Goal: Task Accomplishment & Management: Use online tool/utility

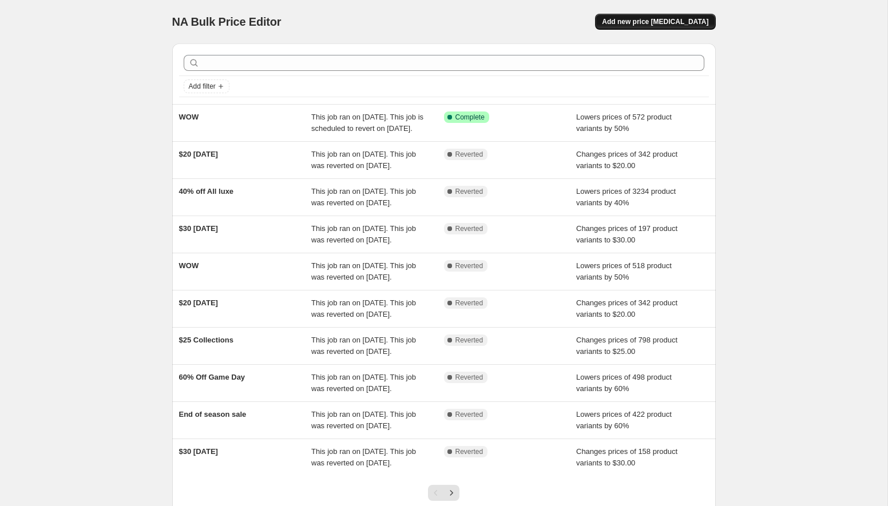
click at [655, 17] on span "Add new price [MEDICAL_DATA]" at bounding box center [655, 21] width 106 height 9
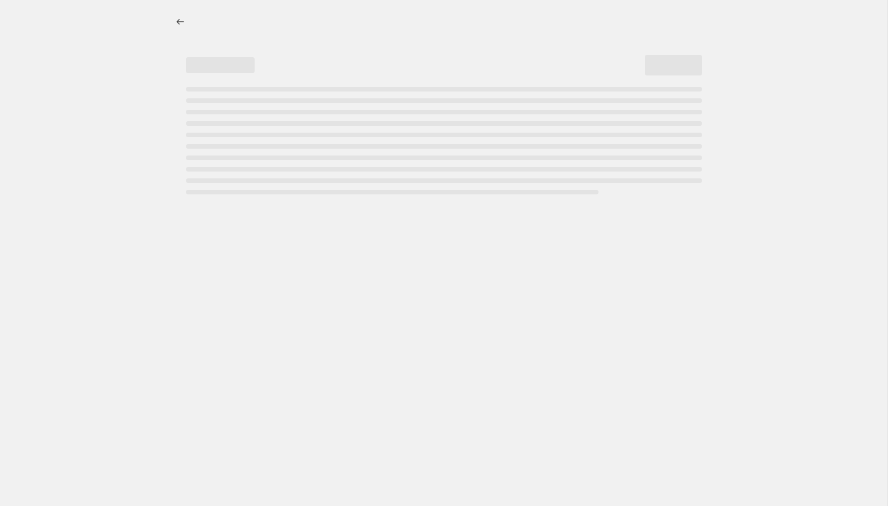
select select "percentage"
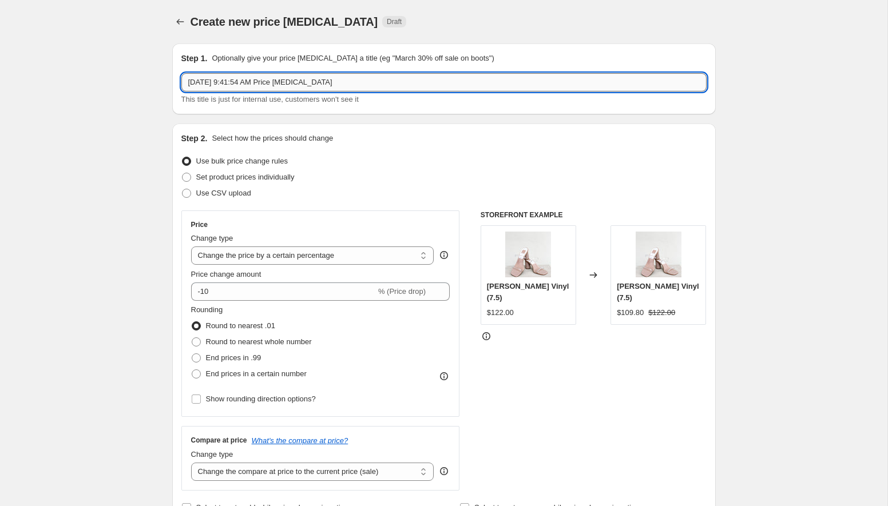
click at [283, 82] on input "[DATE] 9:41:54 AM Price [MEDICAL_DATA]" at bounding box center [443, 82] width 525 height 18
type input "Pre-Fall Sale-40% off"
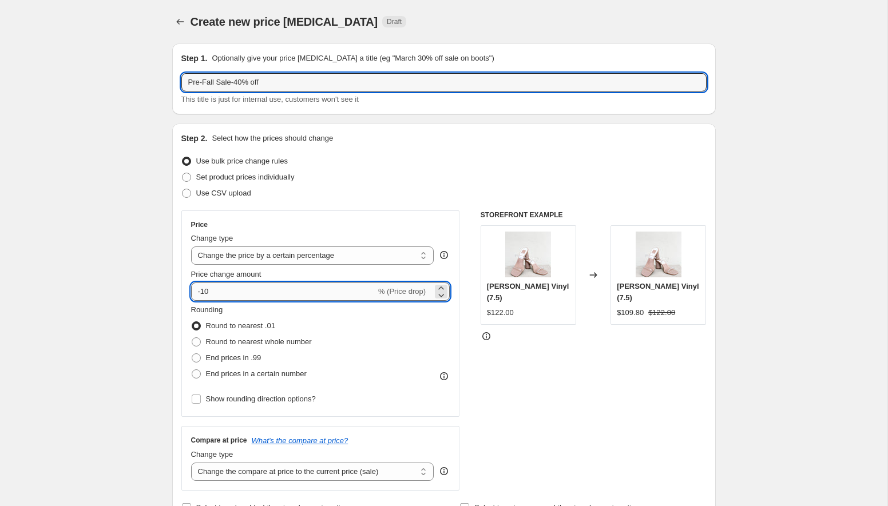
click at [265, 298] on input "-10" at bounding box center [283, 292] width 185 height 18
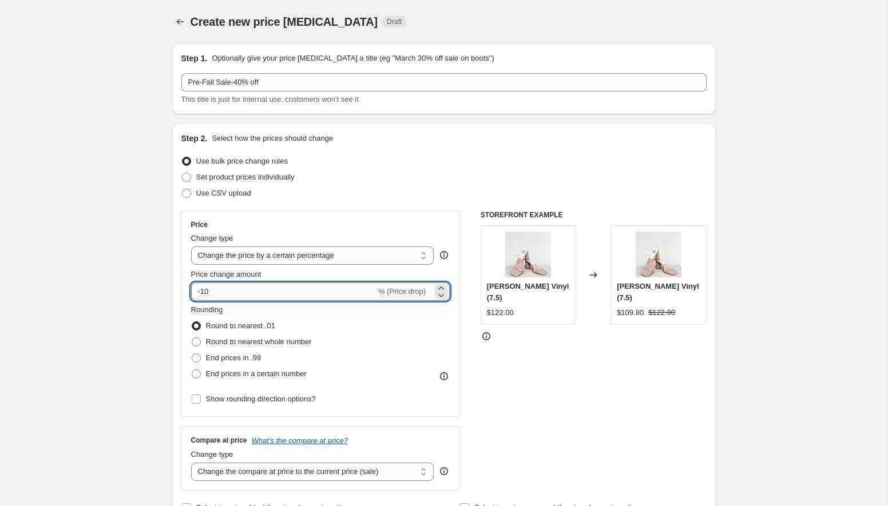
type input "-1"
type input "-5"
type input "-40"
click at [439, 323] on div "Rounding Round to nearest .01 Round to nearest whole number End prices in .99 E…" at bounding box center [320, 343] width 259 height 78
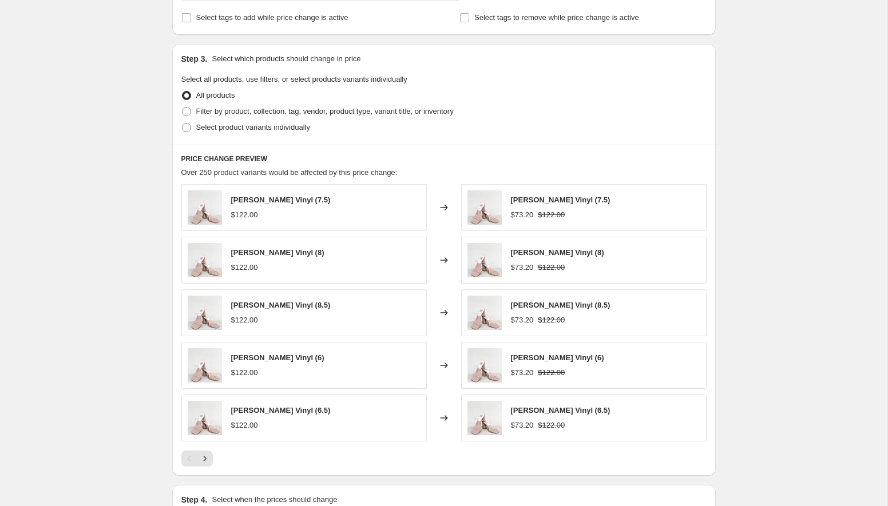
scroll to position [532, 0]
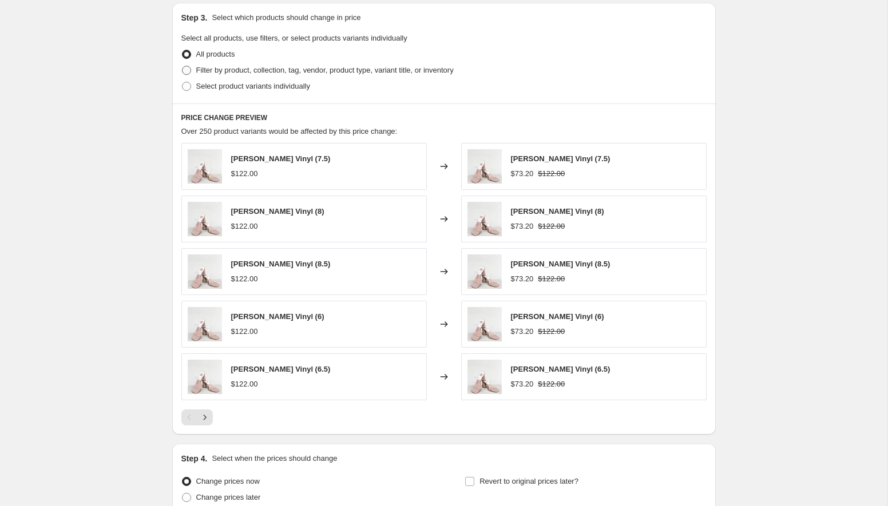
click at [282, 73] on span "Filter by product, collection, tag, vendor, product type, variant title, or inv…" at bounding box center [325, 70] width 258 height 9
click at [183, 66] on input "Filter by product, collection, tag, vendor, product type, variant title, or inv…" at bounding box center [182, 66] width 1 height 1
radio input "true"
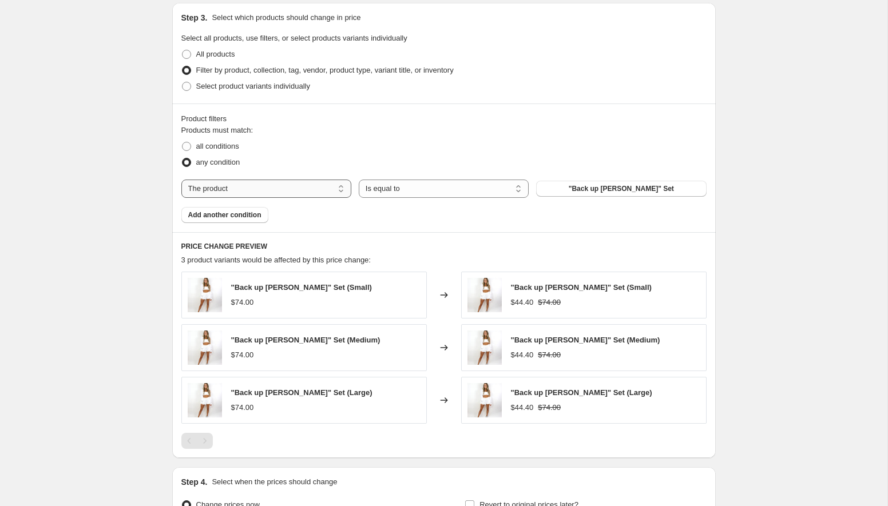
click at [265, 195] on select "The product The product's collection The product's tag The product's vendor The…" at bounding box center [266, 189] width 170 height 18
select select "collection"
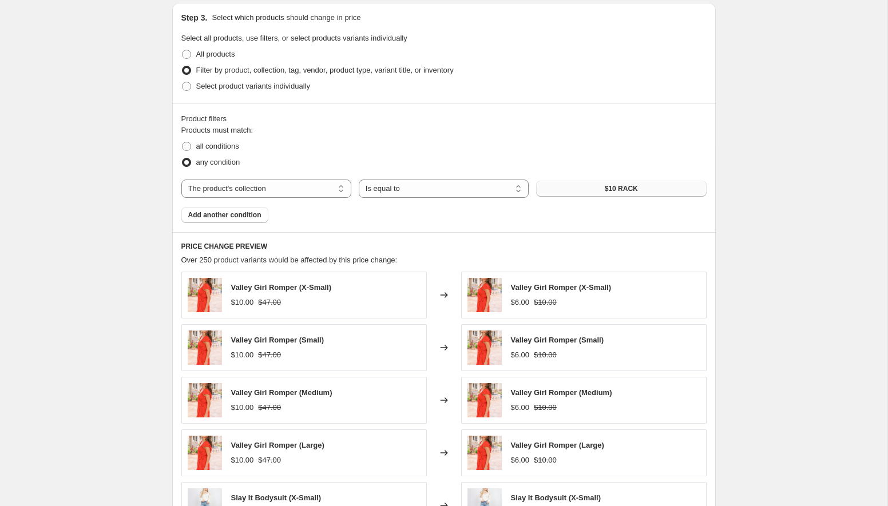
click at [596, 190] on button "$10 RACK" at bounding box center [621, 189] width 170 height 16
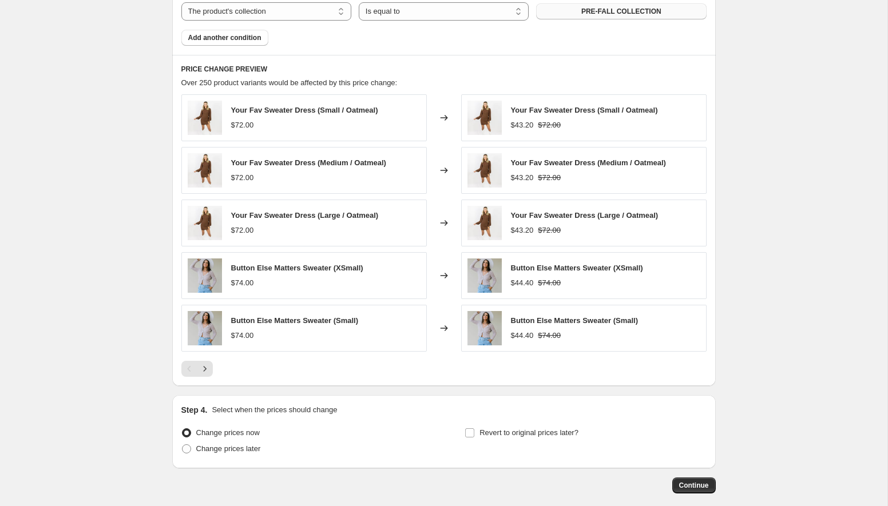
scroll to position [766, 0]
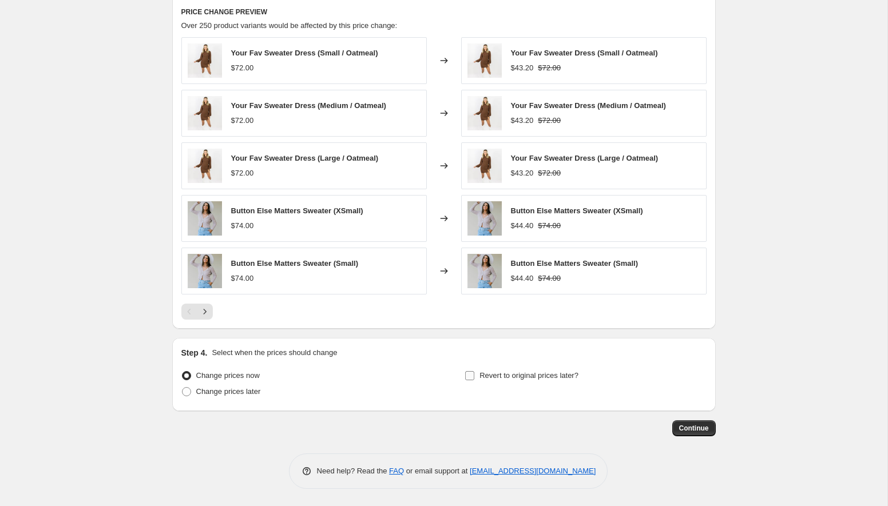
click at [481, 377] on span "Revert to original prices later?" at bounding box center [529, 375] width 99 height 9
click at [474, 377] on input "Revert to original prices later?" at bounding box center [469, 375] width 9 height 9
checkbox input "true"
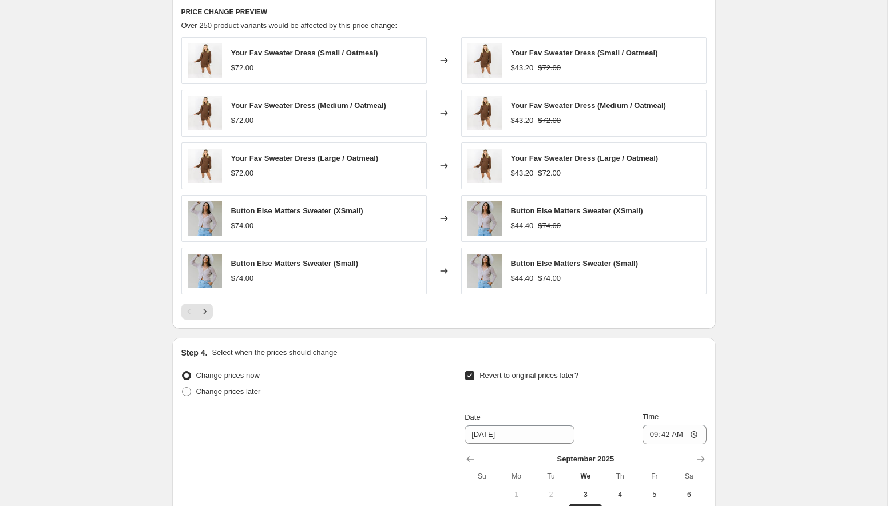
scroll to position [962, 0]
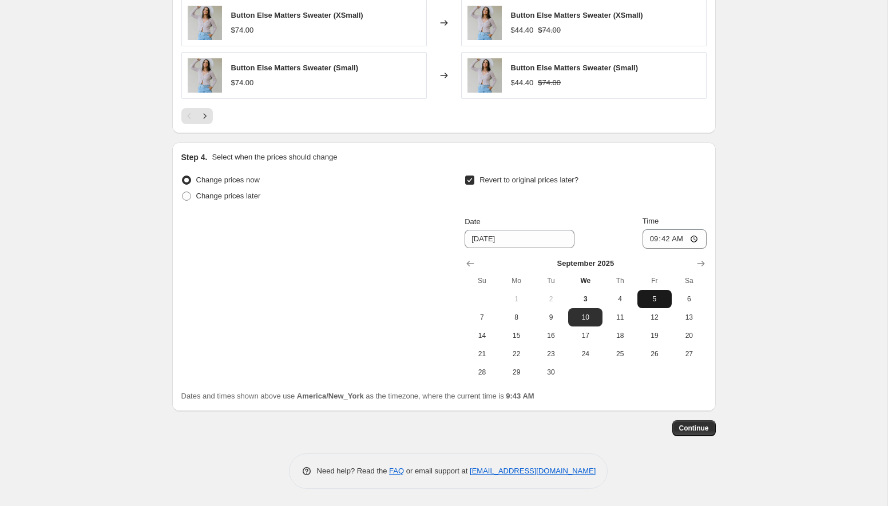
click at [645, 297] on span "5" at bounding box center [654, 299] width 25 height 9
type input "[DATE]"
click at [666, 237] on input "09:42" at bounding box center [675, 238] width 64 height 19
click at [694, 240] on input "09:42" at bounding box center [675, 238] width 64 height 19
type input "00:00"
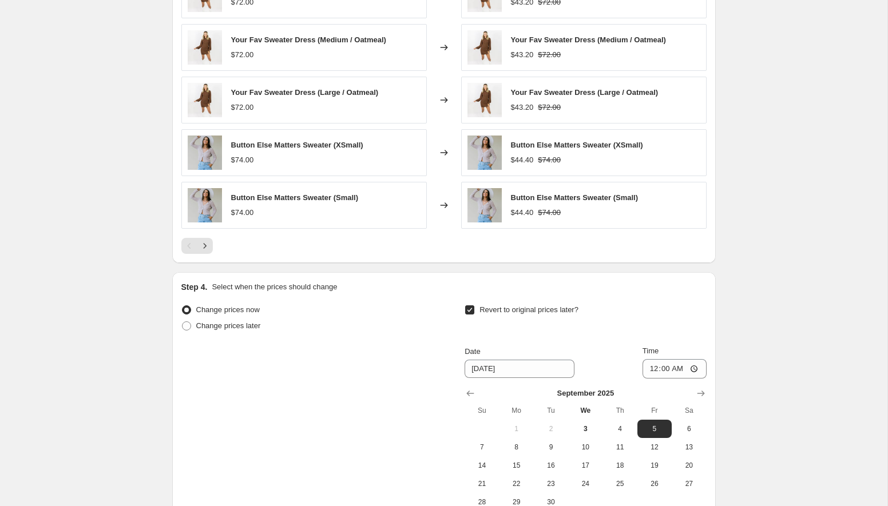
scroll to position [928, 0]
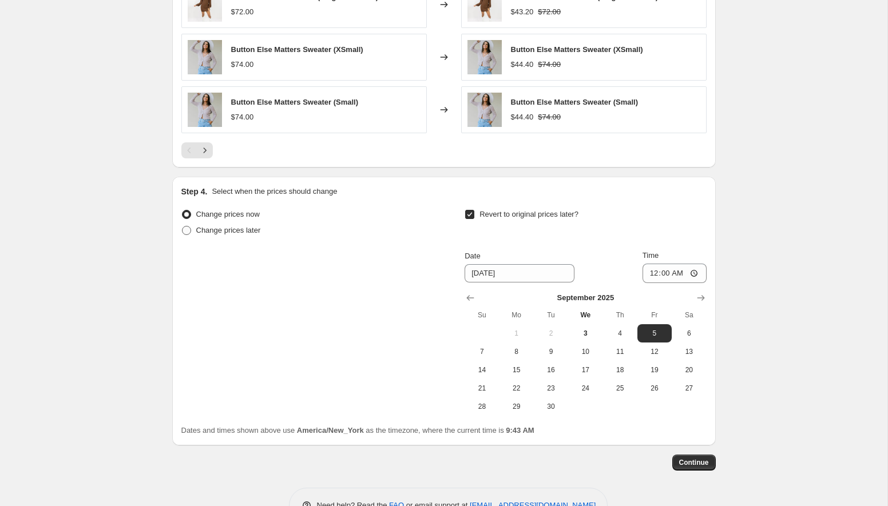
click at [238, 235] on span "Change prices later" at bounding box center [228, 230] width 65 height 11
click at [183, 227] on input "Change prices later" at bounding box center [182, 226] width 1 height 1
radio input "true"
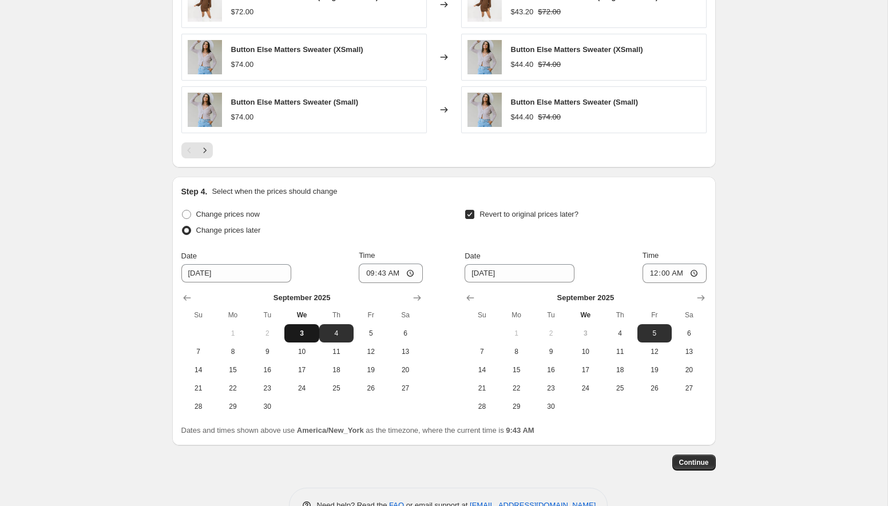
click at [297, 331] on span "3" at bounding box center [301, 333] width 25 height 9
type input "[DATE]"
click at [410, 275] on input "09:43" at bounding box center [391, 273] width 64 height 19
type input "09:50"
click at [458, 238] on div "Change prices now Change prices later Date [DATE] Time 09:50 [DATE] Su Mo Tu We…" at bounding box center [443, 311] width 525 height 209
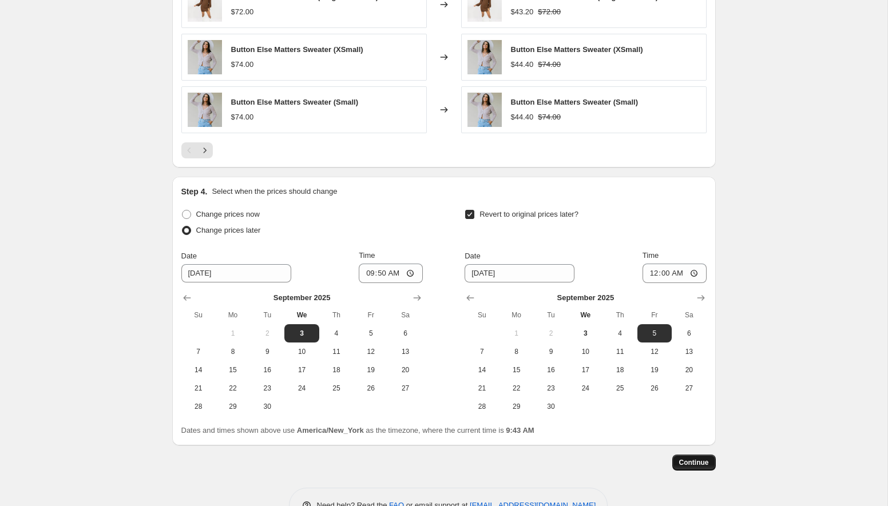
click at [687, 467] on span "Continue" at bounding box center [694, 462] width 30 height 9
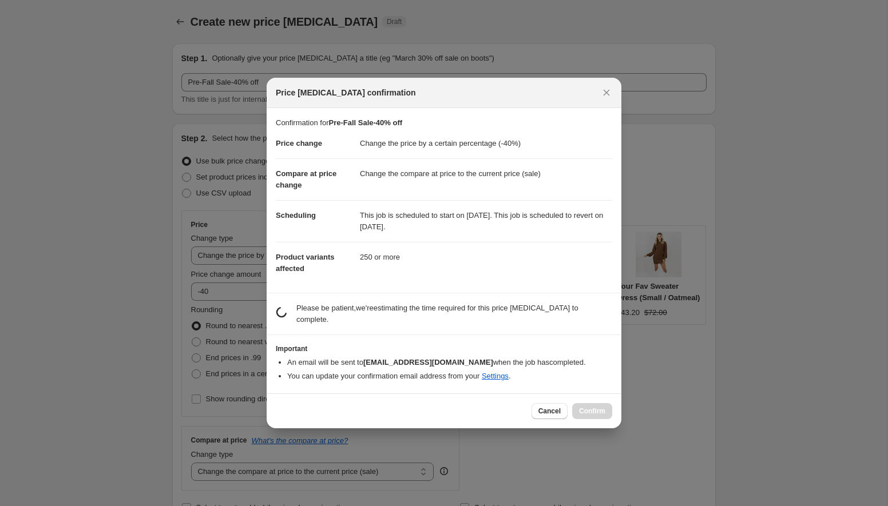
scroll to position [0, 0]
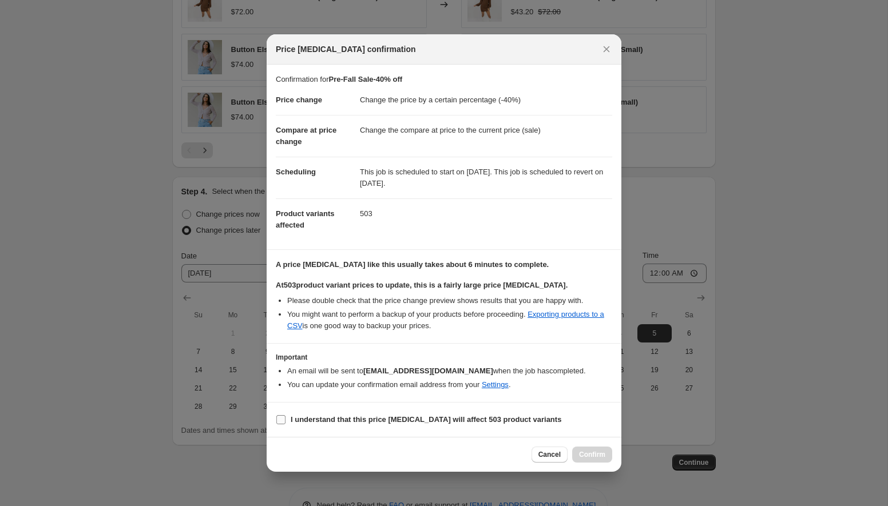
click at [282, 423] on input "I understand that this price [MEDICAL_DATA] will affect 503 product variants" at bounding box center [280, 419] width 9 height 9
checkbox input "true"
click at [588, 454] on span "Confirm" at bounding box center [592, 454] width 26 height 9
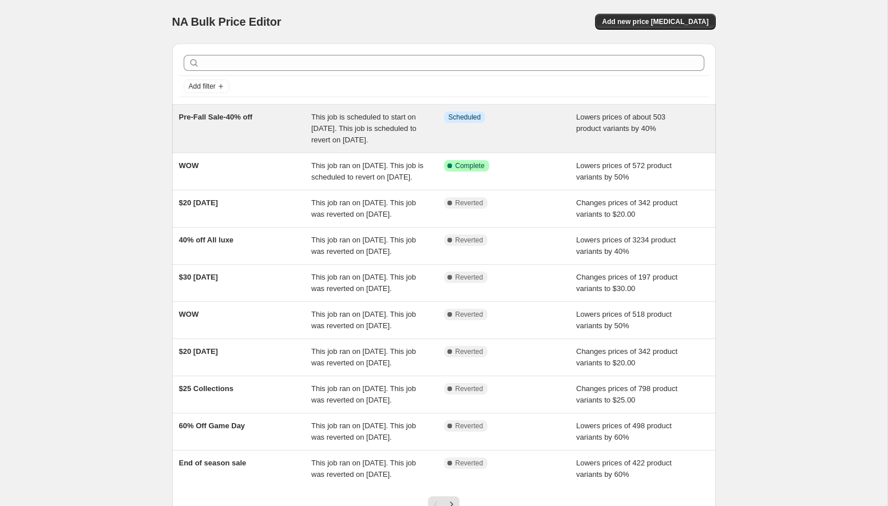
click at [381, 122] on div "This job is scheduled to start on [DATE]. This job is scheduled to revert on [D…" at bounding box center [377, 129] width 133 height 34
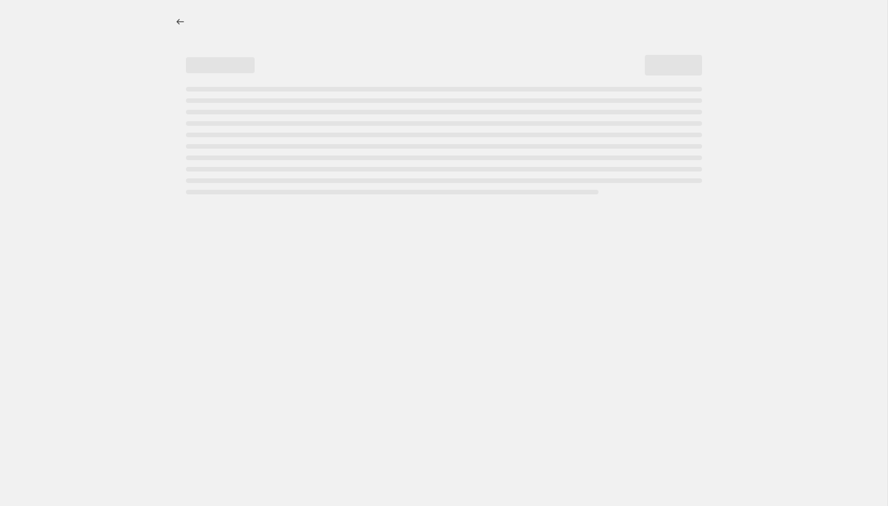
select select "percentage"
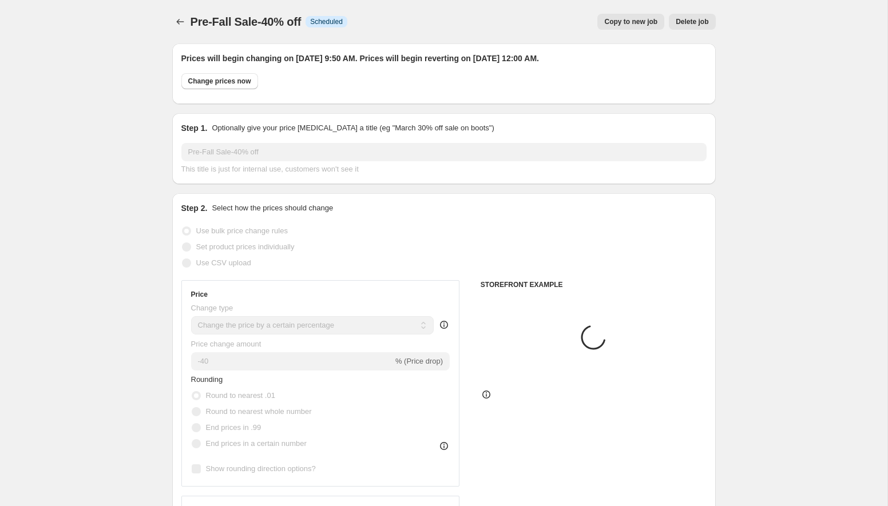
select select "collection"
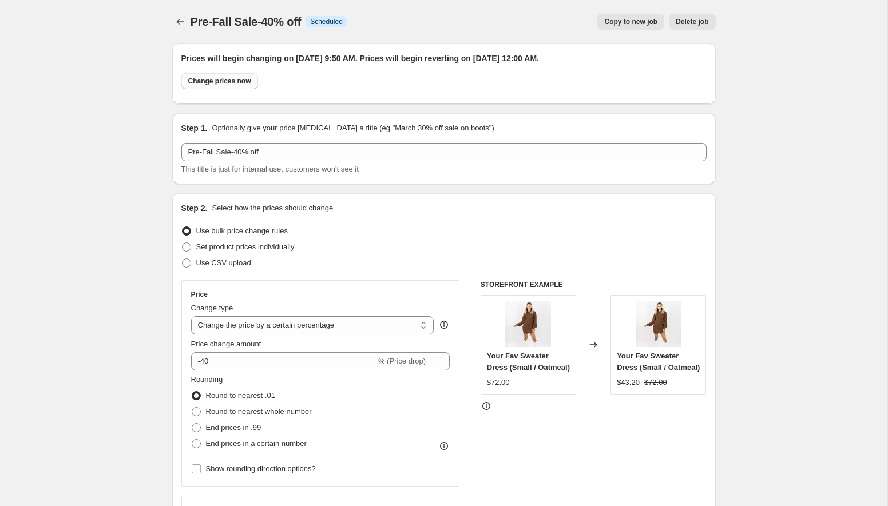
click at [225, 76] on button "Change prices now" at bounding box center [219, 81] width 77 height 16
radio input "true"
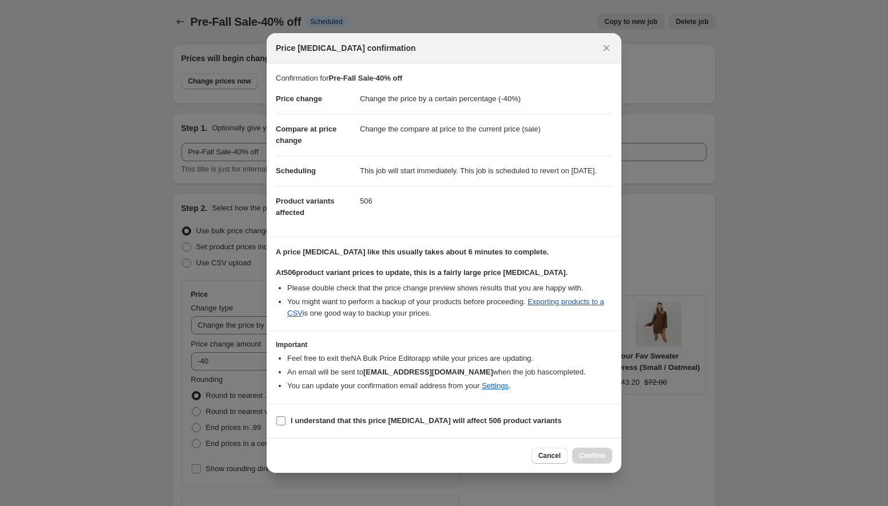
click at [286, 428] on label "I understand that this price change job will affect 506 product variants" at bounding box center [419, 421] width 286 height 16
click at [286, 426] on input "I understand that this price change job will affect 506 product variants" at bounding box center [280, 421] width 9 height 9
checkbox input "true"
click at [585, 461] on span "Confirm" at bounding box center [592, 456] width 26 height 9
